Goal: Task Accomplishment & Management: Complete application form

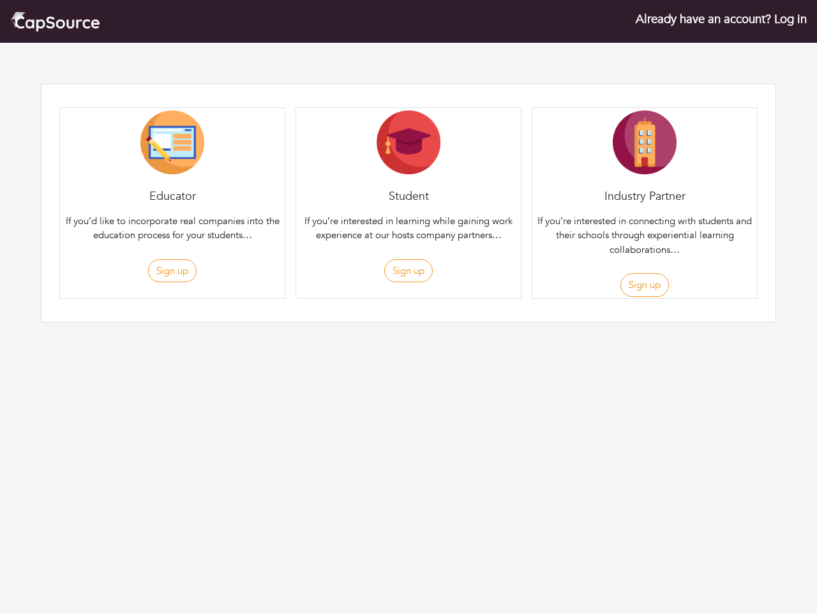
click at [409, 181] on div "Student If you’re interested in learning while gaining work experience at our h…" at bounding box center [409, 203] width 226 height 192
click at [172, 271] on button "Sign up" at bounding box center [172, 271] width 49 height 24
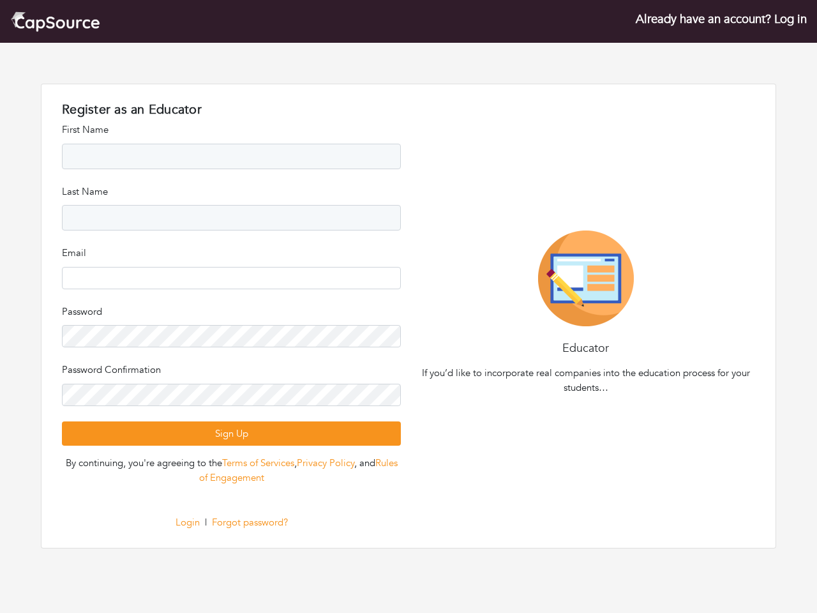
click at [408, 271] on div "Register as an Educator Register as an Student Register as an Company First Nam…" at bounding box center [231, 316] width 354 height 428
click at [644, 285] on div "Educator If you’d like to incorporate real companies into the education process…" at bounding box center [586, 315] width 354 height 170
